Goal: Check status: Check status

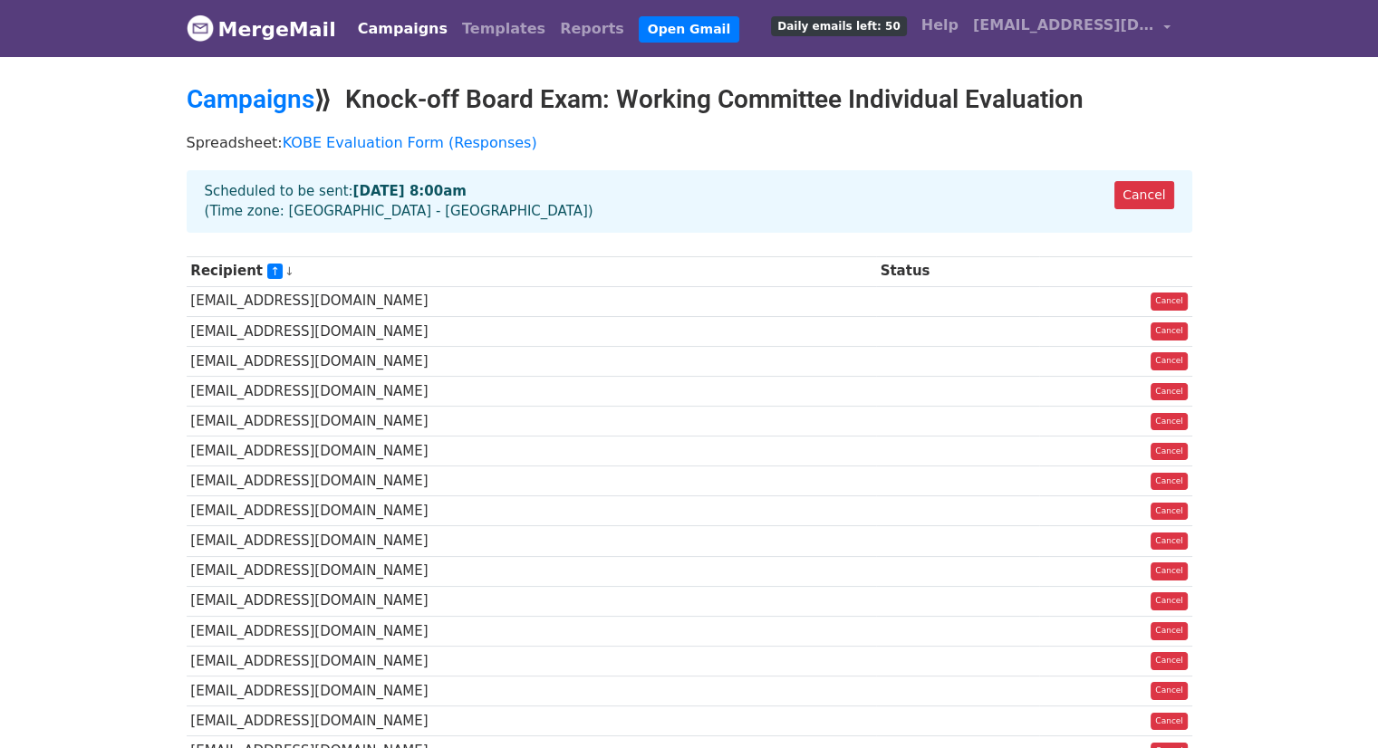
click at [429, 119] on div "Campaigns ⟫ Knock-off Board Exam: Working Committee Individual Evaluation" at bounding box center [689, 104] width 1033 height 40
click at [385, 206] on div "Cancel Scheduled to be sent: Oct 13 at 8:00am (Time zone: Asia - Manila)" at bounding box center [690, 201] width 1006 height 63
click at [301, 215] on div "Cancel Scheduled to be sent: Oct 13 at 8:00am (Time zone: Asia - Manila)" at bounding box center [690, 201] width 1006 height 63
click at [357, 137] on link "KOBE Evaluation Form (Responses)" at bounding box center [410, 142] width 255 height 17
click at [294, 21] on link "MergeMail" at bounding box center [261, 29] width 149 height 38
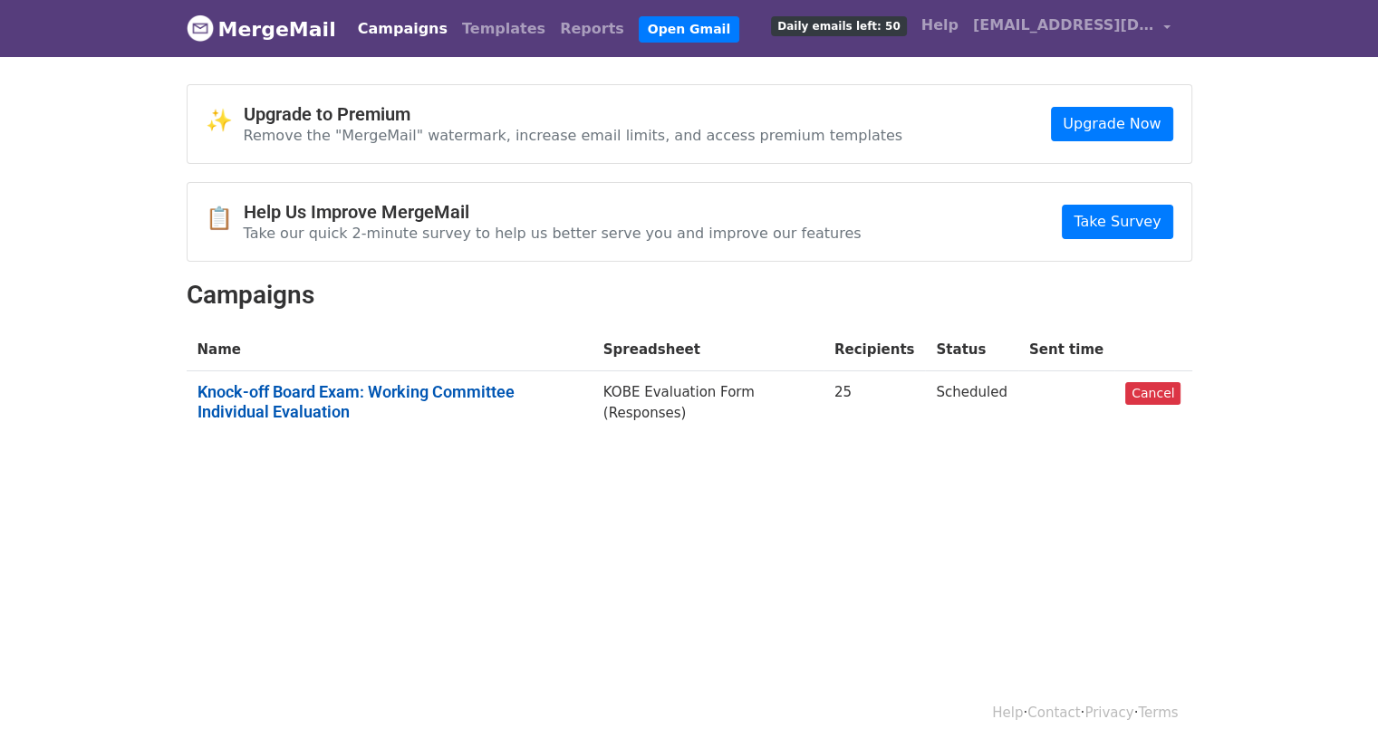
click at [462, 388] on link "Knock-off Board Exam: Working Committee Individual Evaluation" at bounding box center [390, 401] width 384 height 39
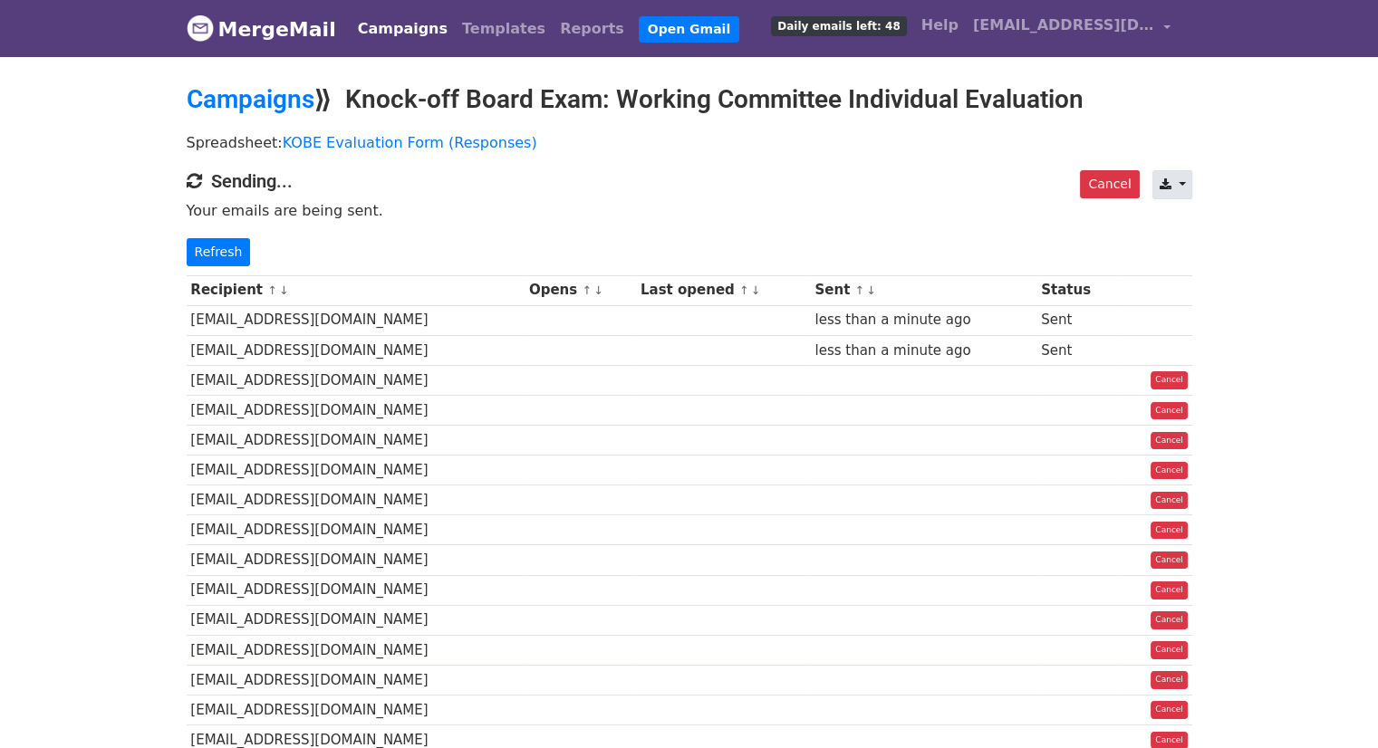
click at [1170, 186] on icon at bounding box center [1165, 184] width 12 height 13
click at [1232, 160] on body "MergeMail Campaigns Templates Reports Open Gmail Daily emails left: 48 Help sls…" at bounding box center [689, 571] width 1378 height 1142
click at [212, 255] on link "Refresh" at bounding box center [219, 252] width 64 height 28
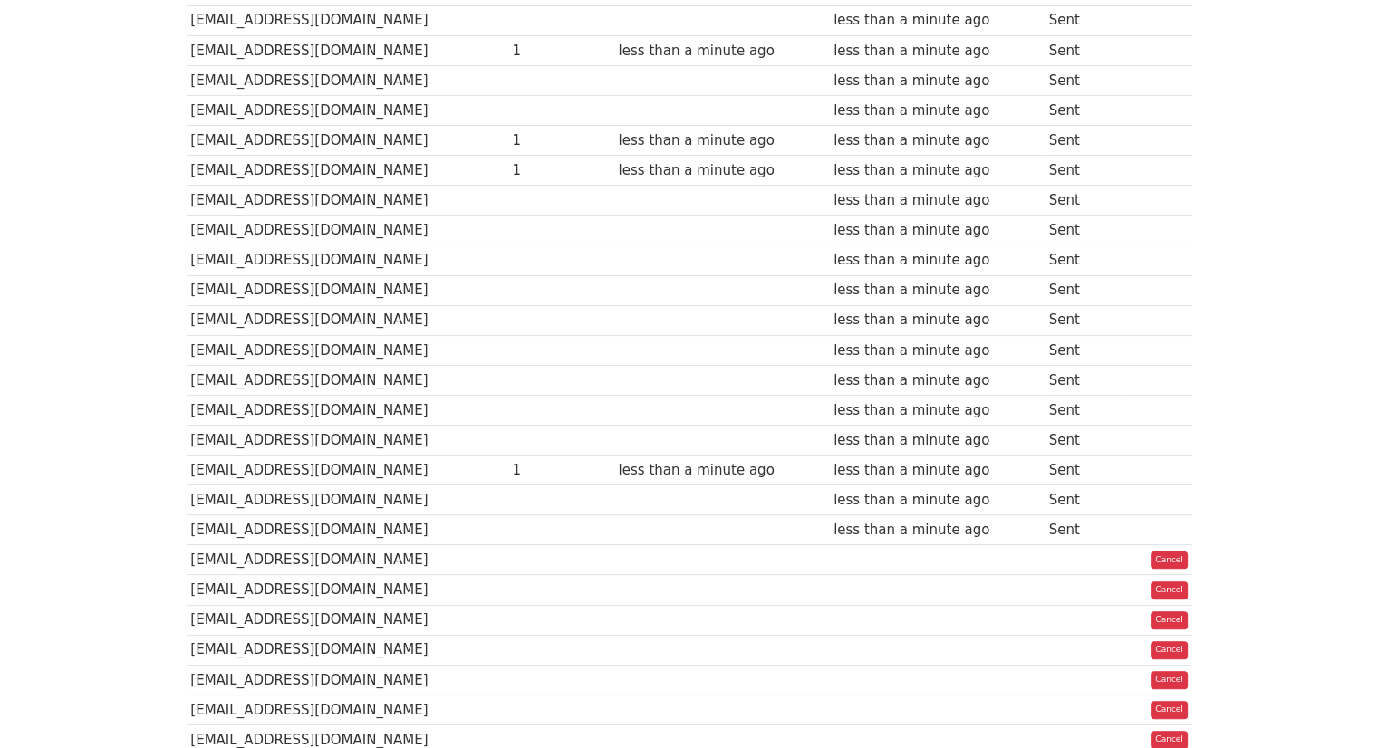
scroll to position [463, 0]
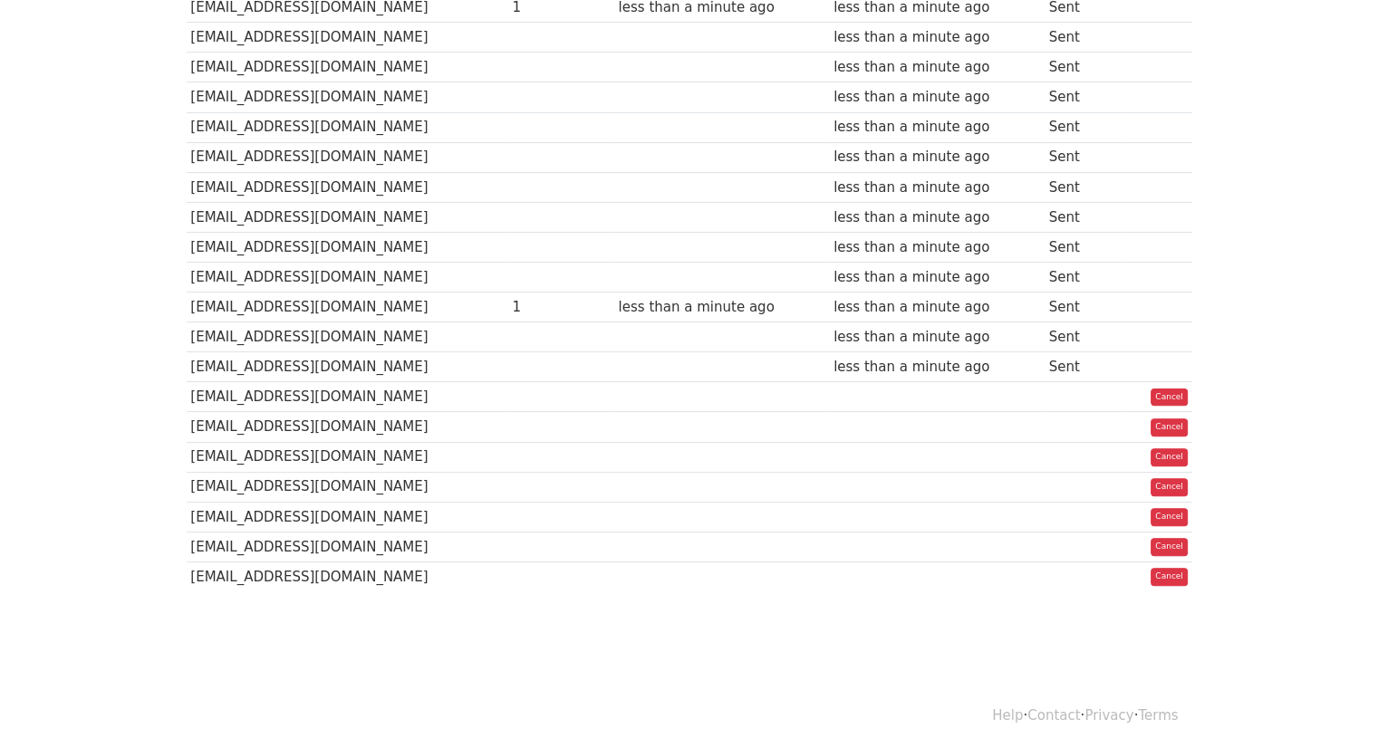
click at [95, 160] on body "MergeMail Campaigns Templates Reports Open Gmail Daily emails left: 32 Help sls…" at bounding box center [689, 108] width 1378 height 1142
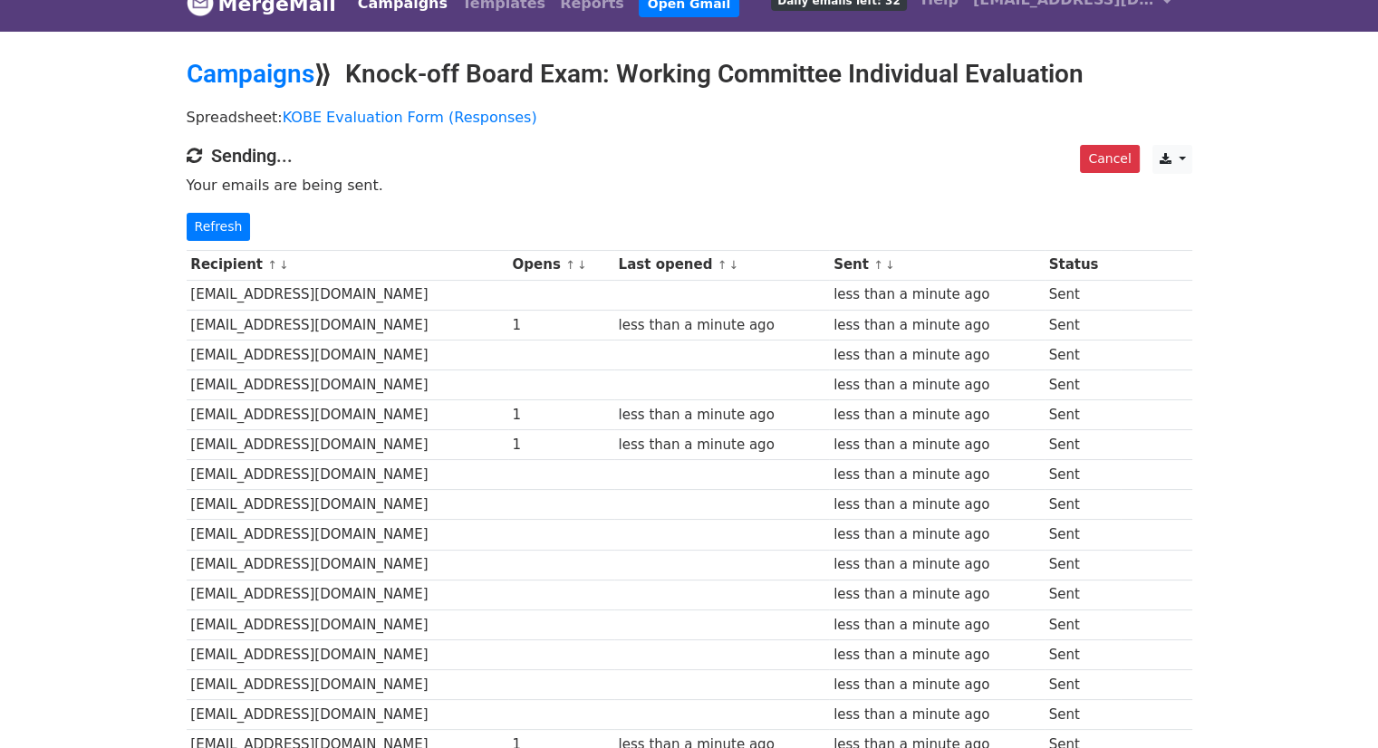
scroll to position [0, 0]
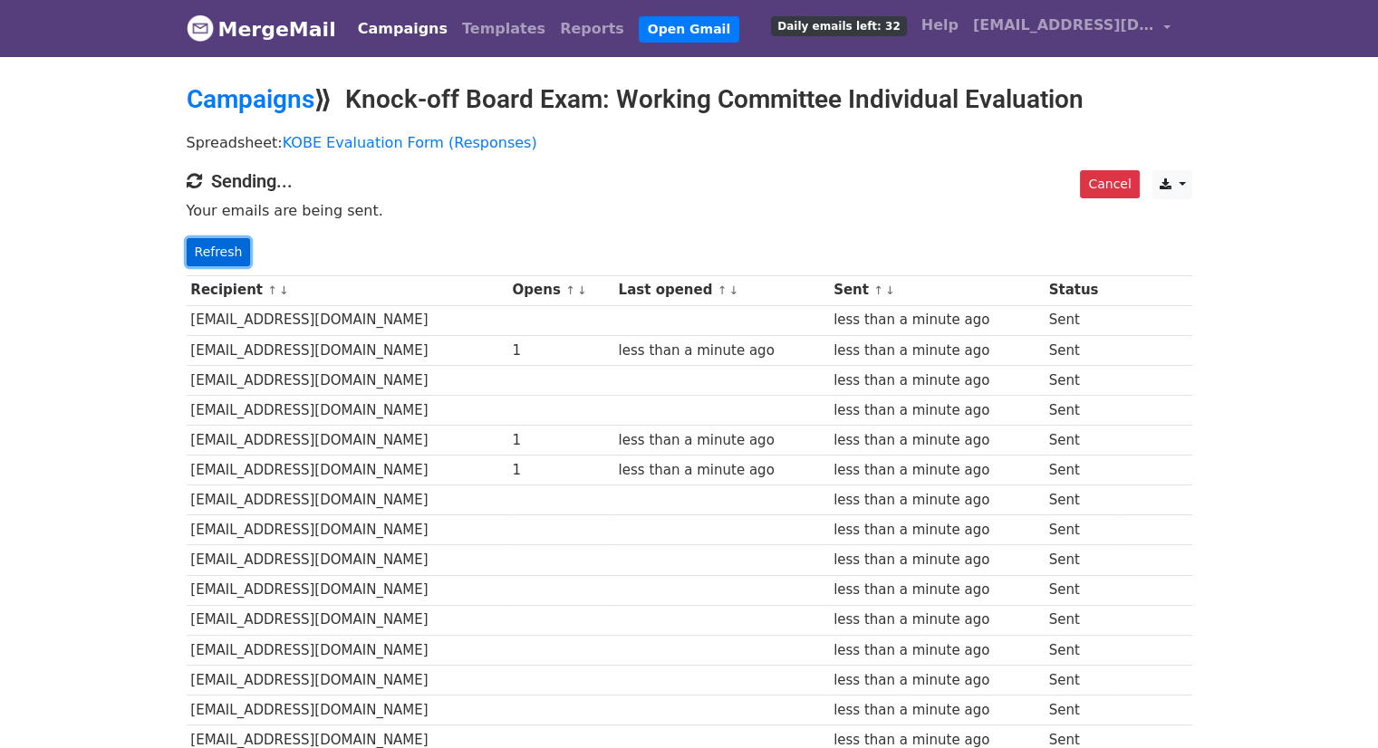
click at [199, 262] on link "Refresh" at bounding box center [219, 252] width 64 height 28
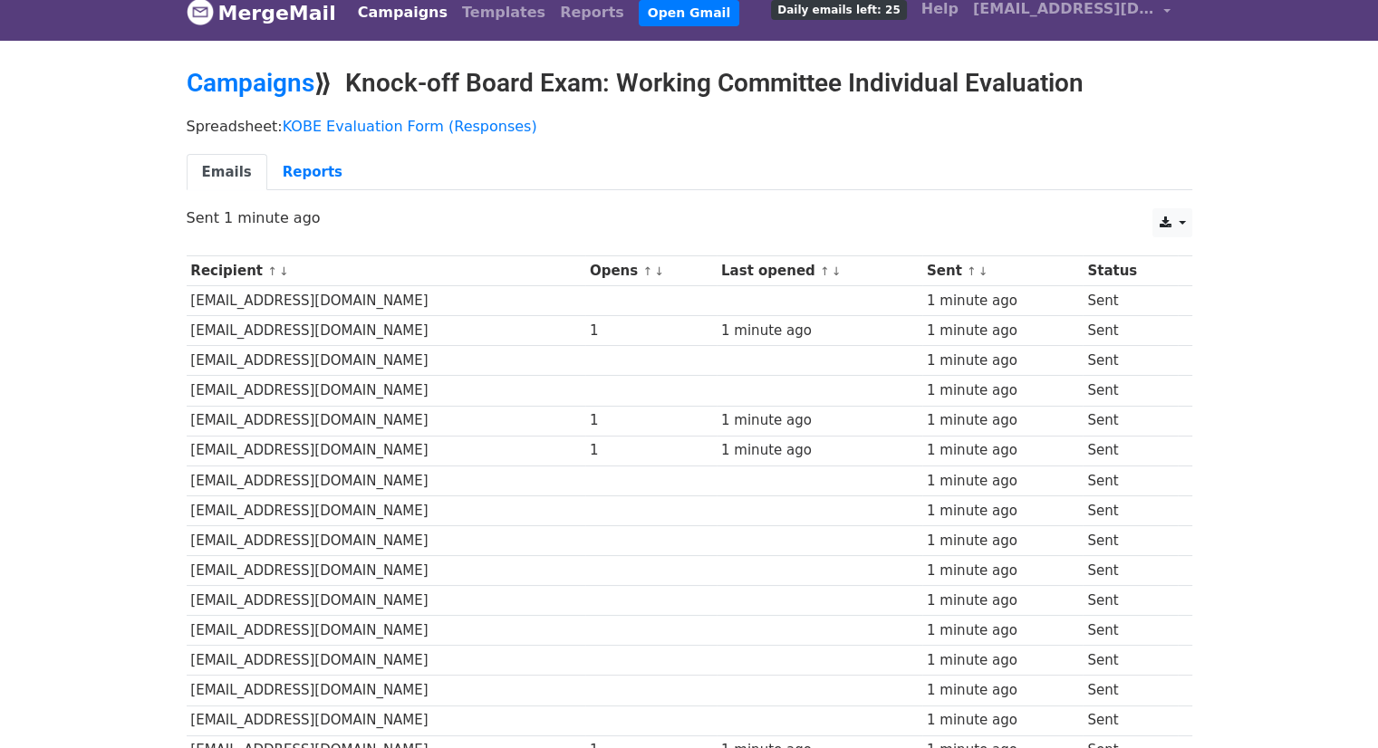
scroll to position [14, 0]
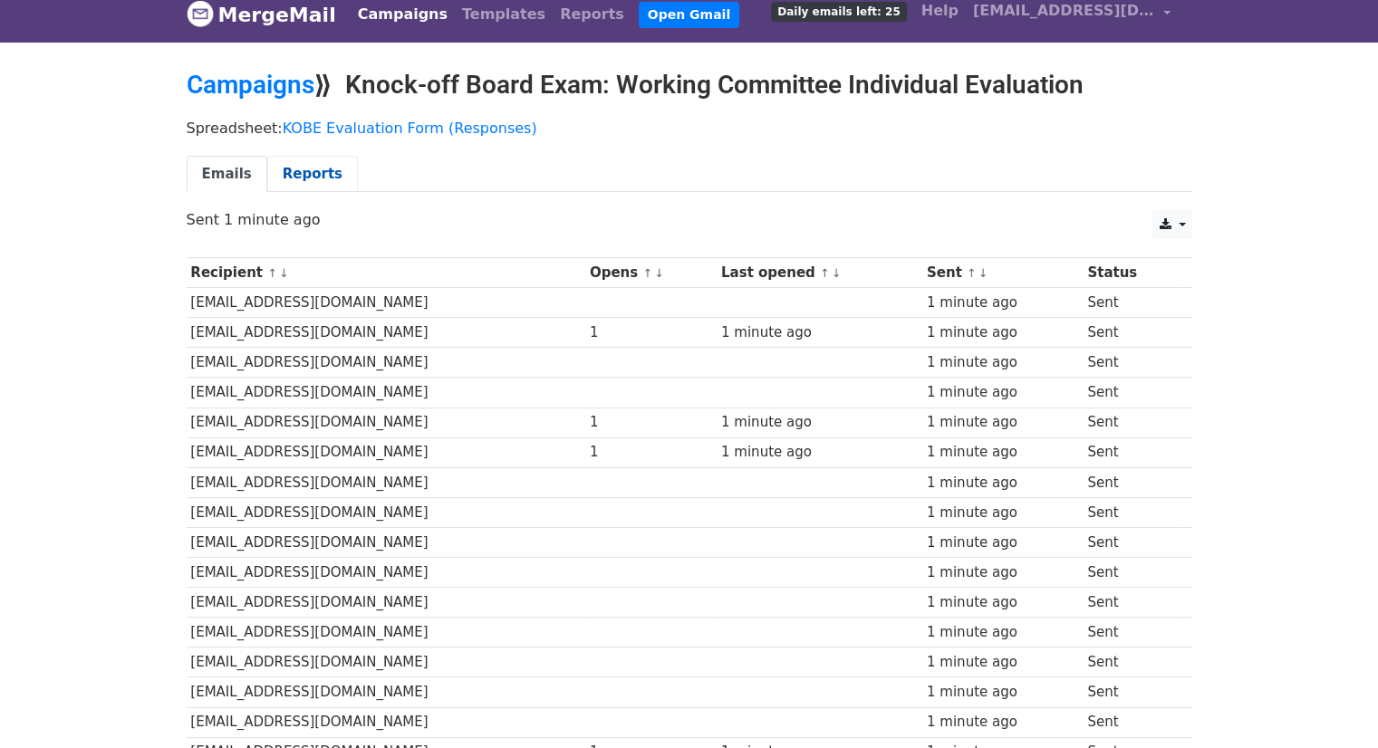
click at [302, 168] on link "Reports" at bounding box center [312, 174] width 91 height 37
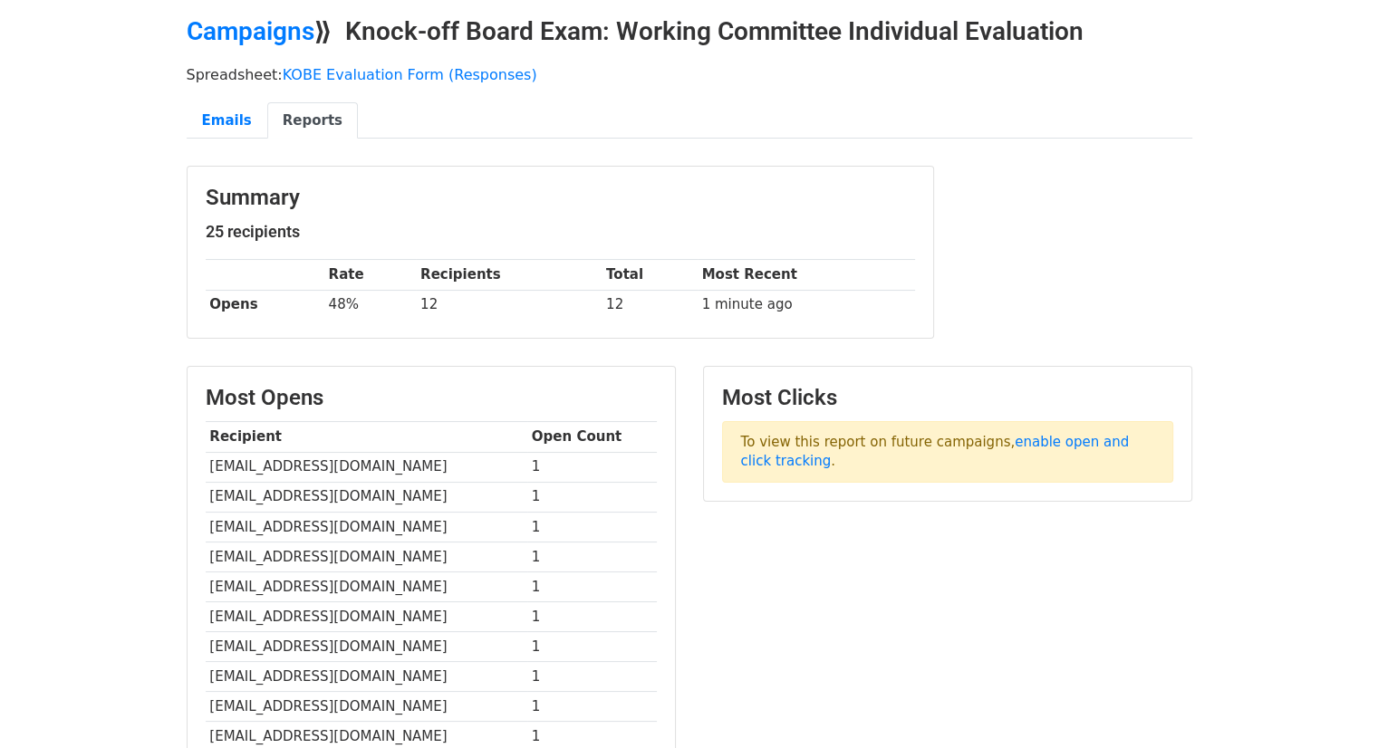
scroll to position [57, 0]
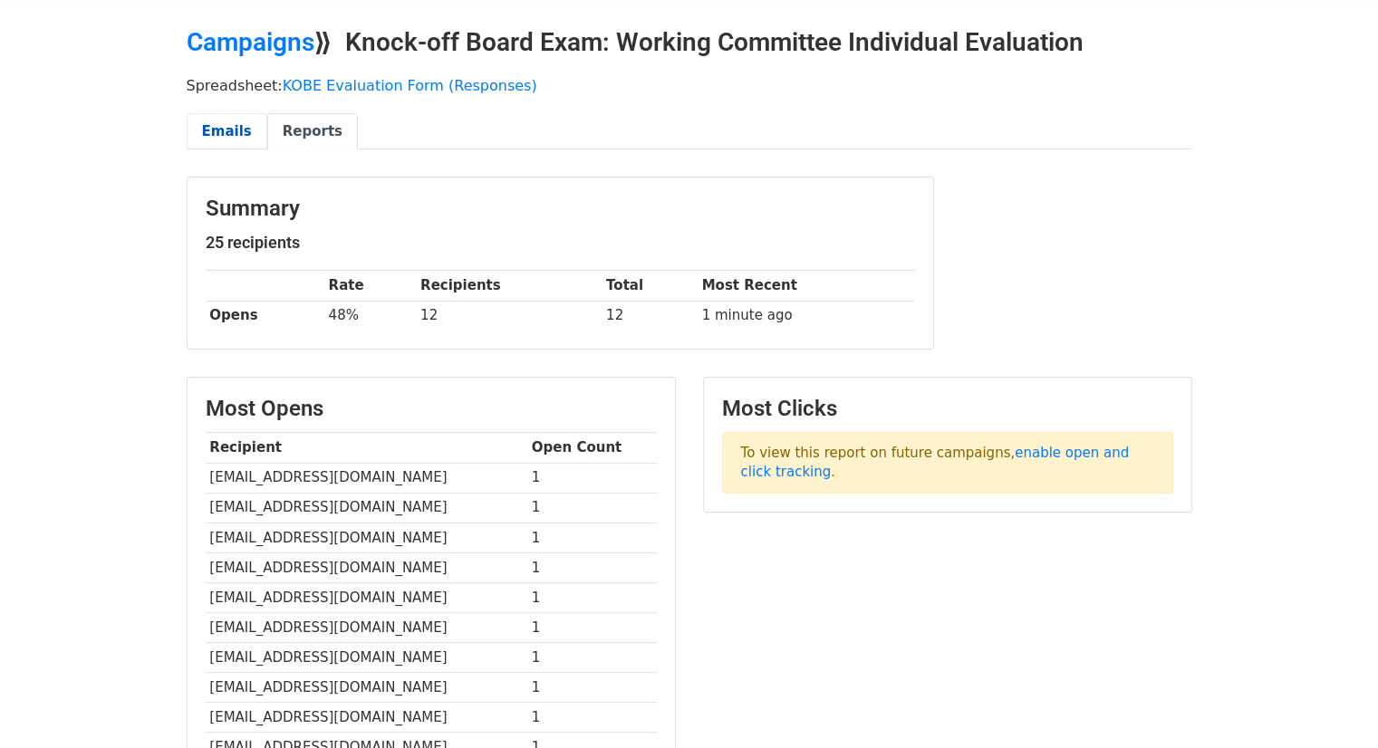
click at [232, 130] on link "Emails" at bounding box center [227, 131] width 81 height 37
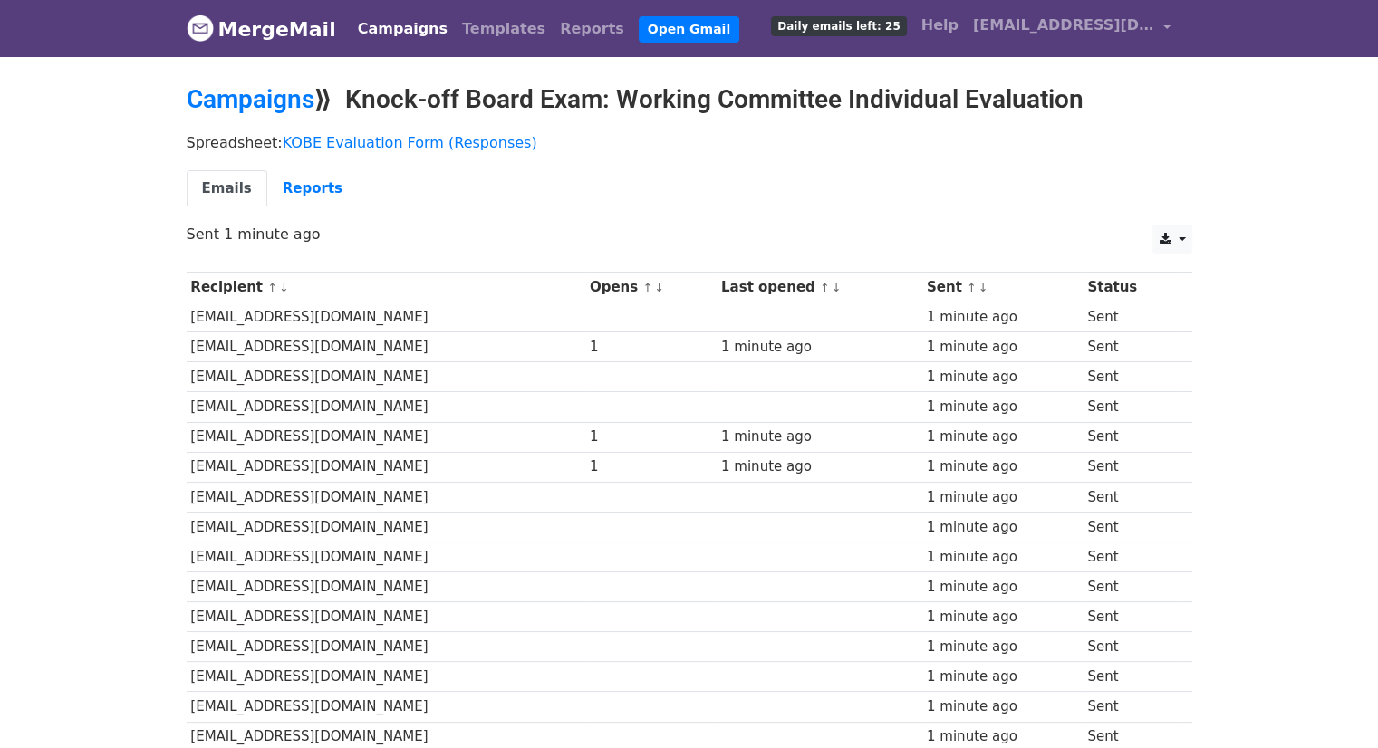
click at [232, 130] on div "Spreadsheet: KOBE Evaluation Form (Responses) Emails Reports" at bounding box center [689, 174] width 1033 height 101
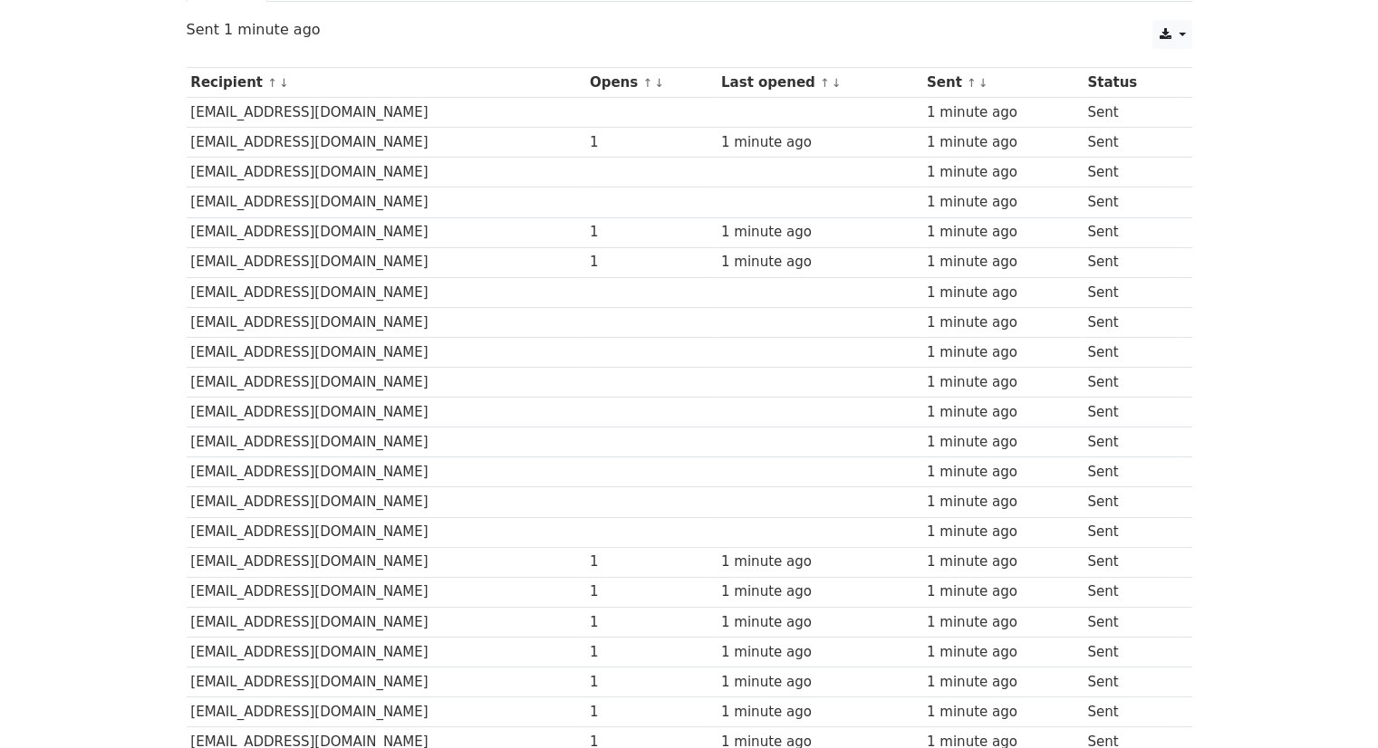
scroll to position [458, 0]
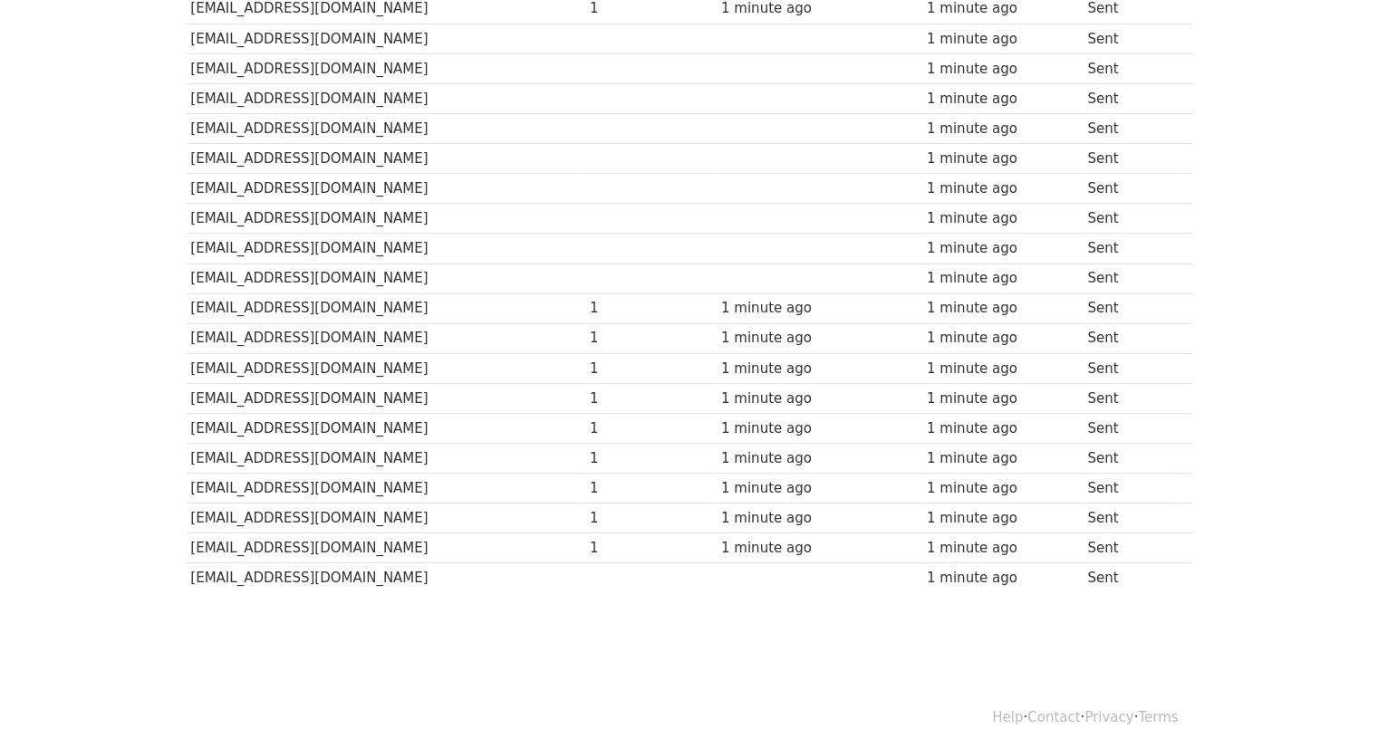
click at [139, 192] on body "MergeMail Campaigns Templates Reports Open Gmail Daily emails left: 25 Help [EM…" at bounding box center [689, 111] width 1378 height 1139
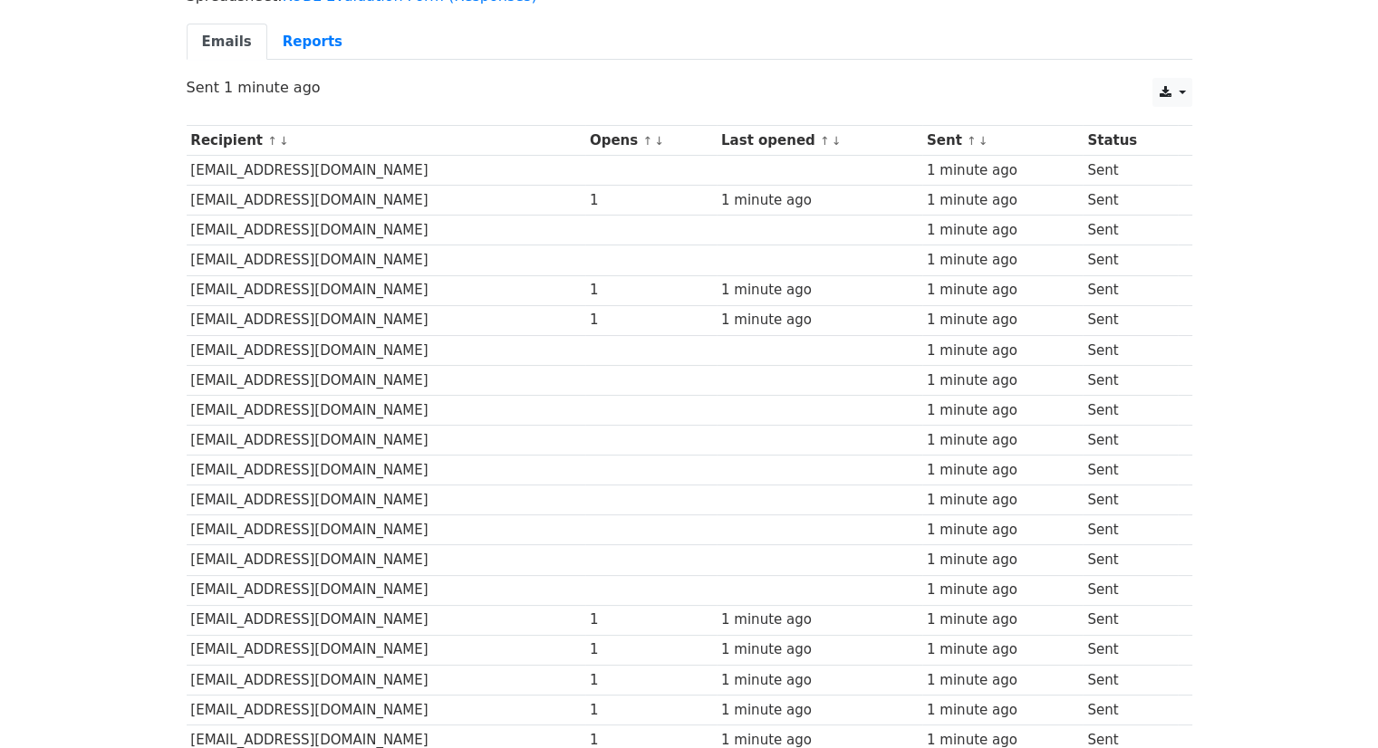
scroll to position [0, 0]
